Goal: Task Accomplishment & Management: Manage account settings

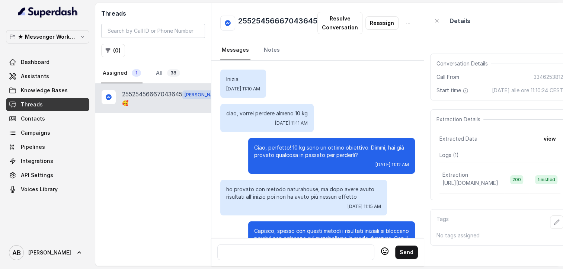
scroll to position [915, 0]
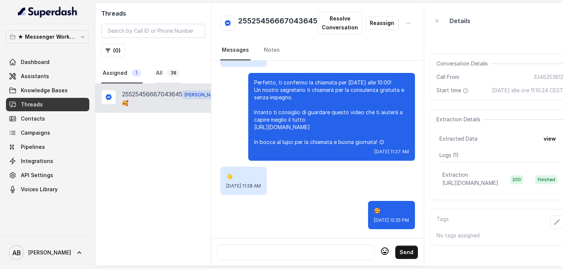
drag, startPoint x: 0, startPoint y: 0, endPoint x: 161, endPoint y: 70, distance: 176.0
click at [161, 70] on link "All 38" at bounding box center [167, 73] width 27 height 20
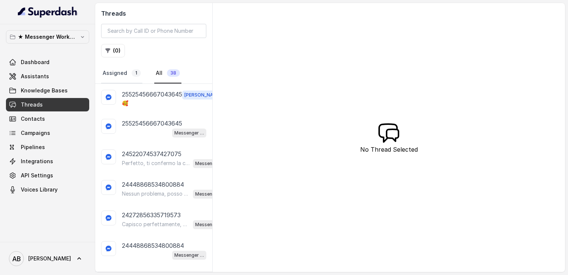
click at [124, 77] on link "Assigned 1" at bounding box center [121, 73] width 41 height 20
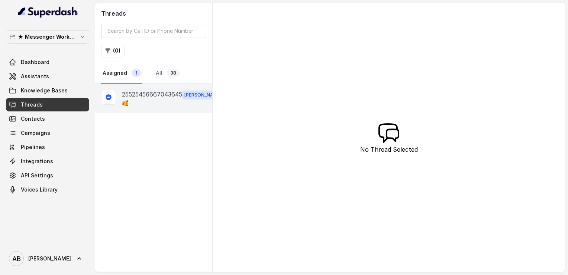
click at [141, 99] on div "🥰" at bounding box center [173, 102] width 102 height 7
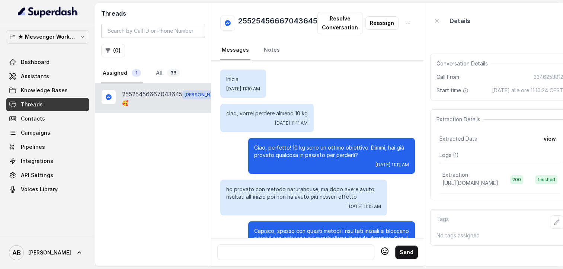
scroll to position [915, 0]
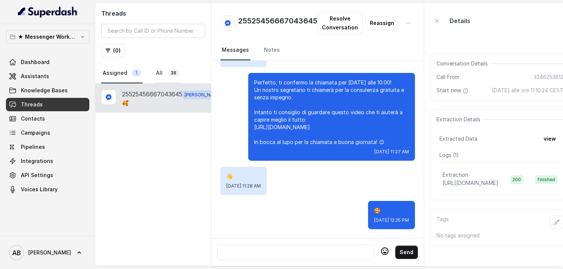
click at [167, 72] on span "38" at bounding box center [173, 72] width 13 height 7
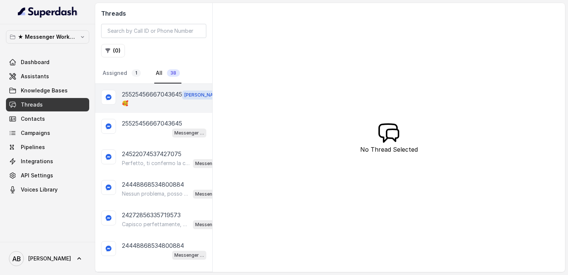
click at [150, 104] on div "🥰" at bounding box center [173, 102] width 102 height 7
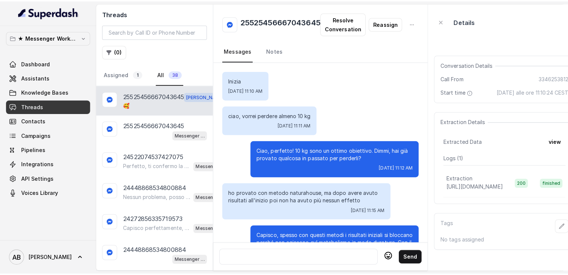
scroll to position [915, 0]
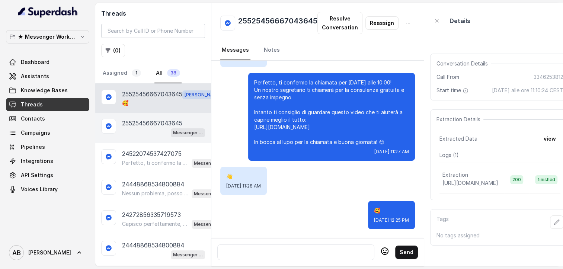
click at [150, 122] on p "25525456667043645" at bounding box center [152, 123] width 60 height 9
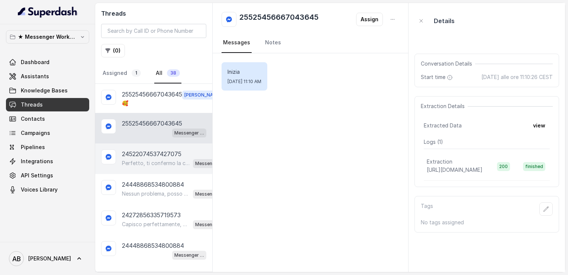
click at [137, 147] on div "24522074537427075 Perfetto, ti confermo la chiamata per [DATE] alle 17:00! Un n…" at bounding box center [153, 158] width 117 height 31
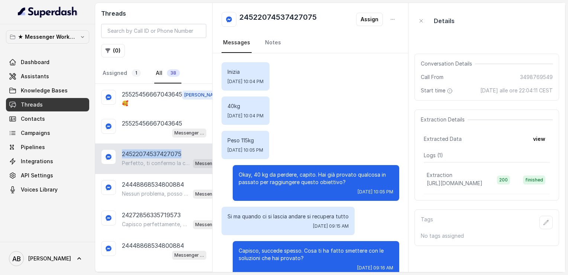
scroll to position [677, 0]
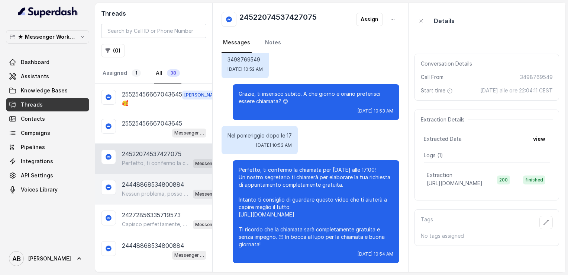
click at [151, 182] on p "24448868534800884" at bounding box center [153, 184] width 62 height 9
